Goal: Find specific page/section: Find specific page/section

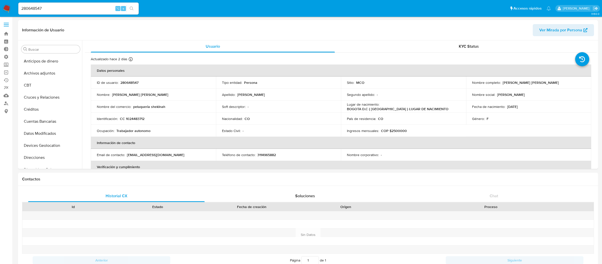
select select "10"
click at [59, 2] on div "280648547 ⌥ s" at bounding box center [78, 9] width 120 height 14
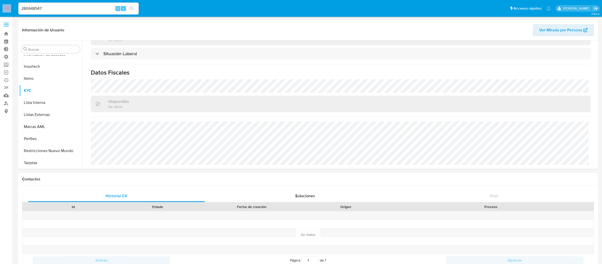
click at [59, 2] on div "280648547 ⌥ s" at bounding box center [78, 9] width 120 height 14
click at [59, 7] on input "280648547" at bounding box center [78, 8] width 120 height 7
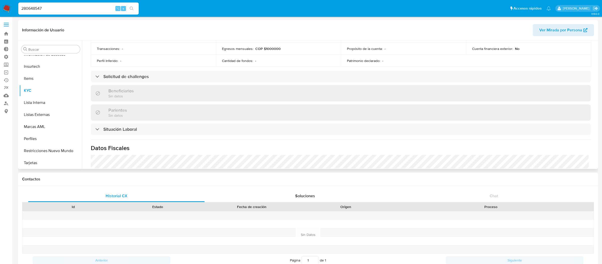
scroll to position [179, 0]
click at [181, 86] on div "Beneficiarios Sin datos" at bounding box center [341, 93] width 500 height 16
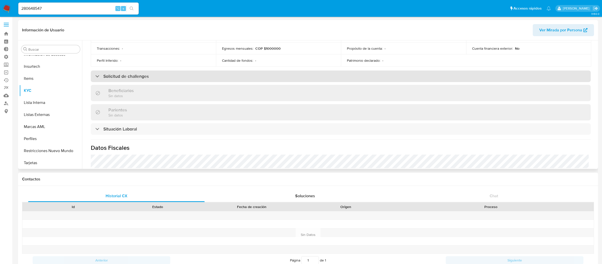
click at [181, 80] on div "Solicitud de challenges" at bounding box center [341, 76] width 500 height 12
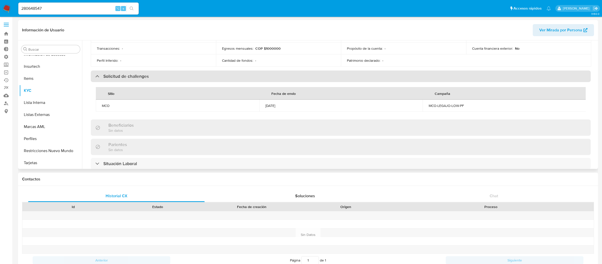
click at [181, 80] on div "Solicitud de challenges" at bounding box center [341, 76] width 500 height 12
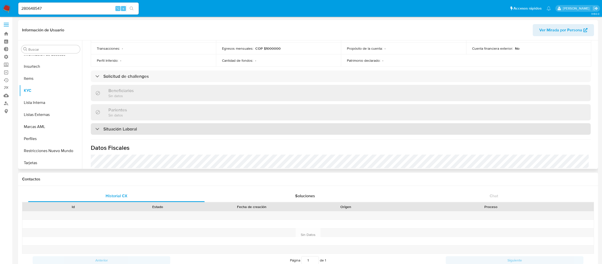
click at [174, 130] on div "Situación Laboral" at bounding box center [341, 129] width 500 height 12
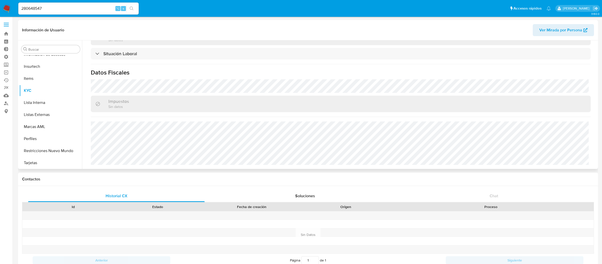
scroll to position [0, 0]
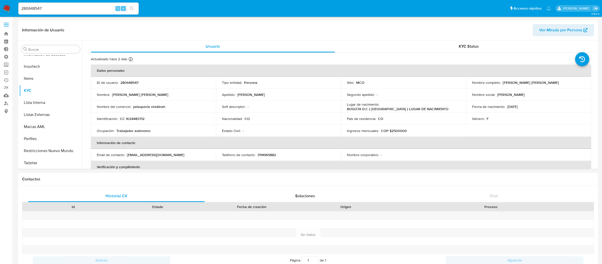
click at [69, 10] on input "280648547" at bounding box center [78, 8] width 120 height 7
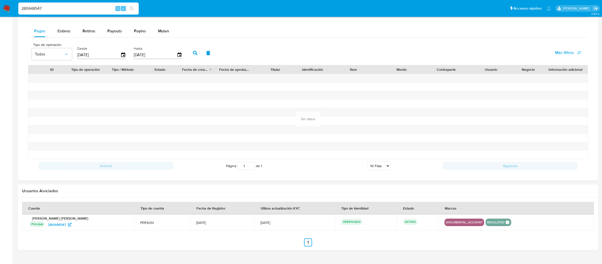
scroll to position [326, 0]
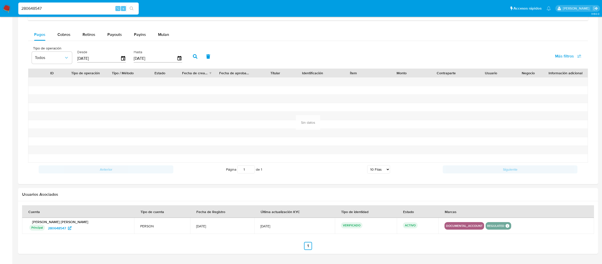
click at [111, 5] on input "280648547" at bounding box center [78, 8] width 120 height 7
click at [85, 8] on input "280648547" at bounding box center [78, 8] width 120 height 7
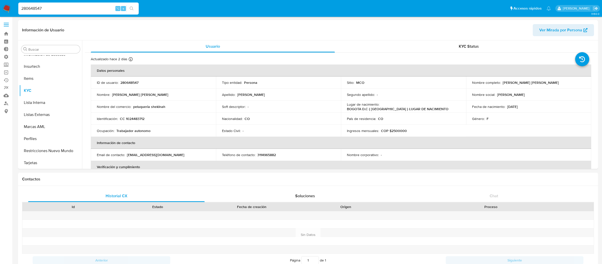
click at [7, 27] on label at bounding box center [6, 24] width 13 height 11
click at [0, 0] on input "checkbox" at bounding box center [0, 0] width 0 height 0
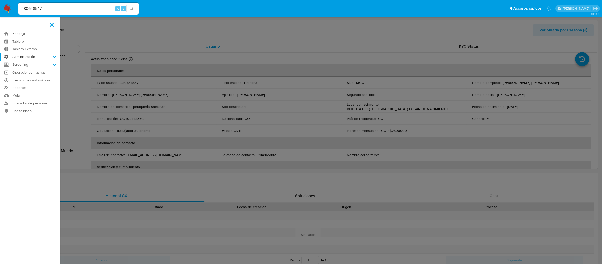
click at [12, 59] on label "Administración" at bounding box center [30, 57] width 60 height 8
click at [0, 0] on input "Administración" at bounding box center [0, 0] width 0 height 0
click at [21, 64] on link "Reglas" at bounding box center [30, 64] width 60 height 6
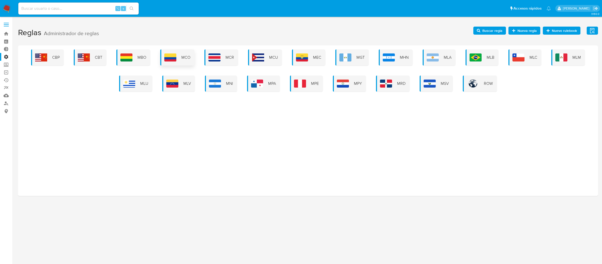
click at [183, 58] on span "MCO" at bounding box center [185, 58] width 9 height 6
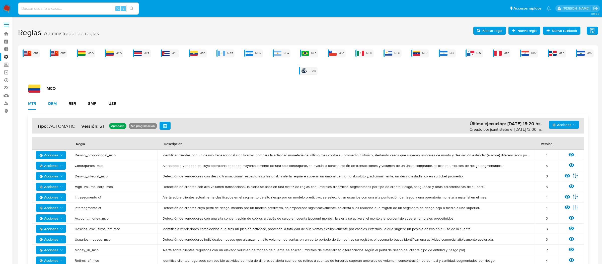
click at [52, 107] on div "DRM" at bounding box center [52, 104] width 9 height 12
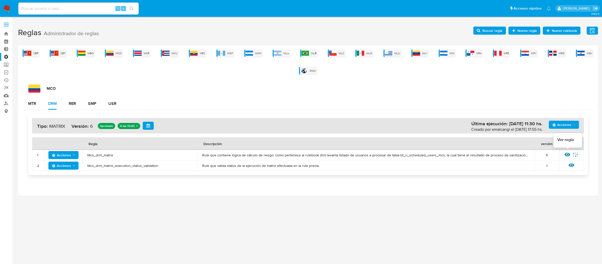
click at [565, 154] on icon at bounding box center [567, 155] width 6 height 4
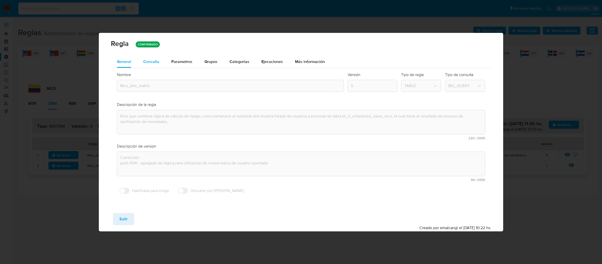
click at [158, 57] on div "Consulta" at bounding box center [151, 62] width 16 height 12
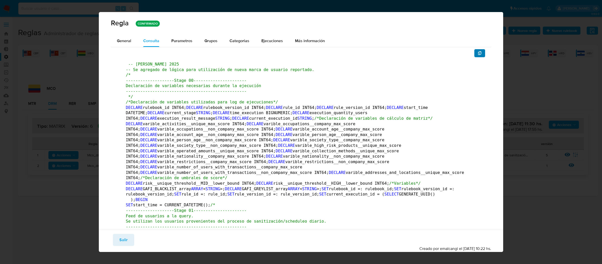
click at [481, 50] on span "button" at bounding box center [480, 53] width 4 height 7
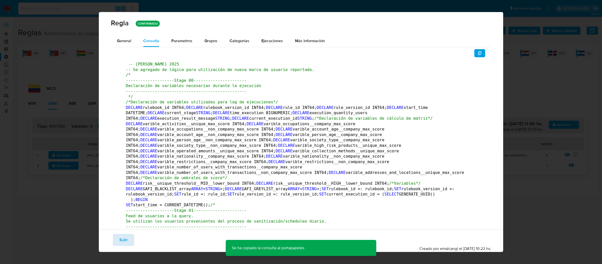
click at [132, 235] on button "Salir" at bounding box center [123, 240] width 21 height 12
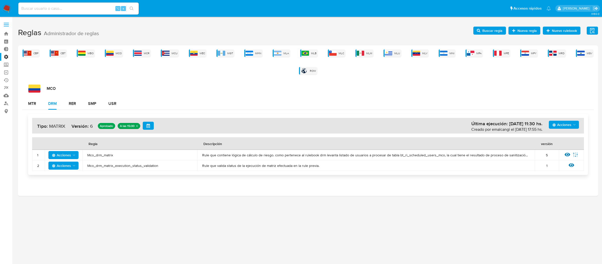
click at [40, 12] on div "⌥ s" at bounding box center [78, 9] width 120 height 12
paste input "60380158"
type input "60380158"
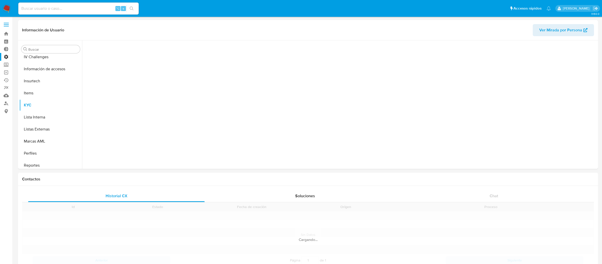
scroll to position [224, 0]
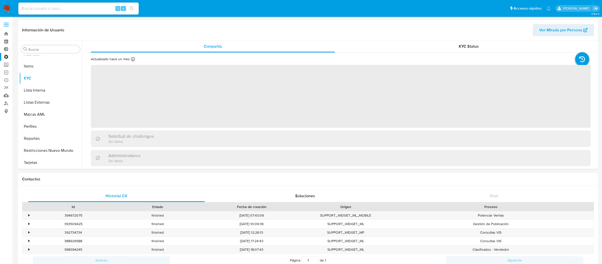
select select "10"
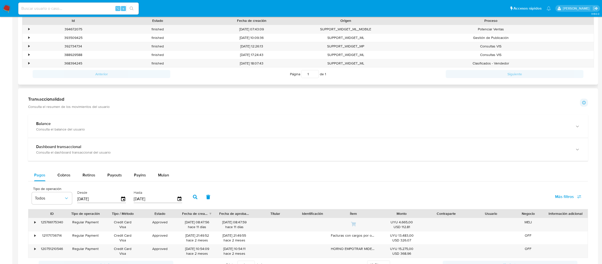
scroll to position [161, 0]
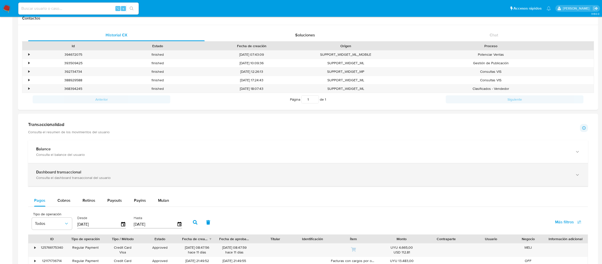
click at [128, 171] on div "Dashboard transaccional" at bounding box center [303, 172] width 534 height 5
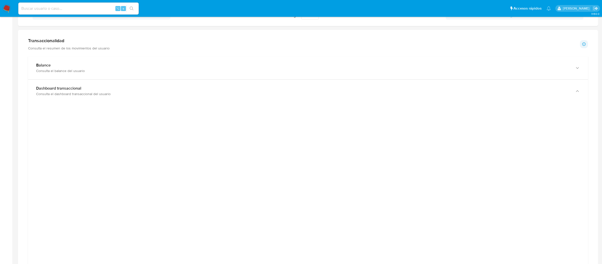
scroll to position [245, 0]
